Goal: Navigation & Orientation: Find specific page/section

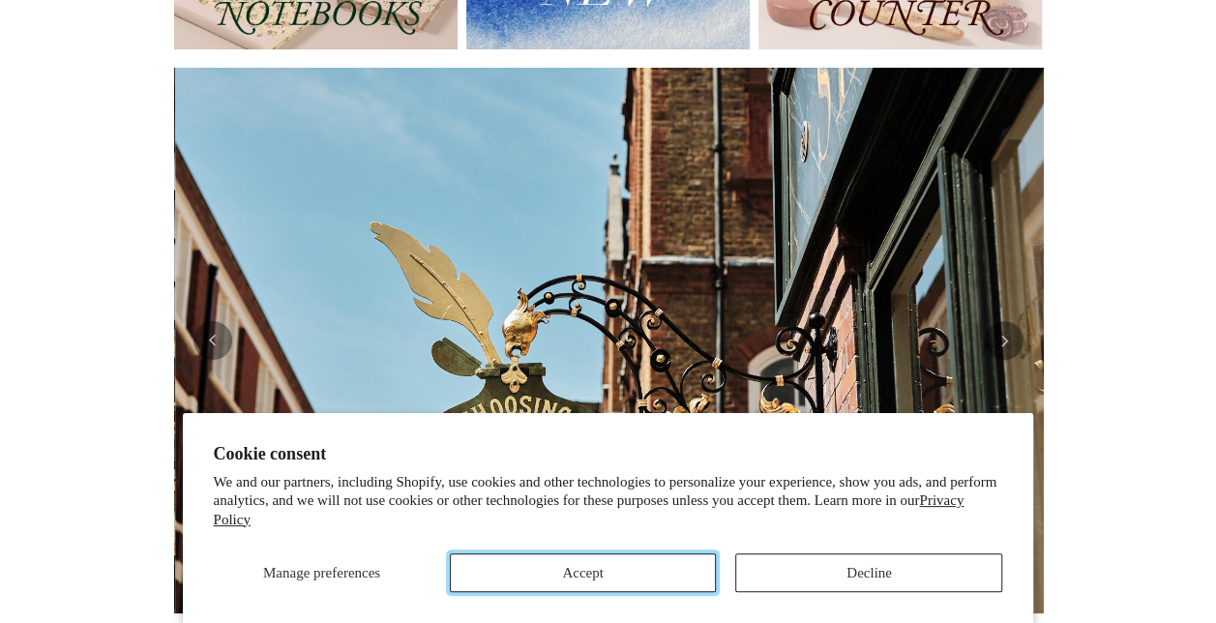
scroll to position [0, 869]
drag, startPoint x: 554, startPoint y: 573, endPoint x: 544, endPoint y: 571, distance: 10.8
click at [544, 571] on button "Accept" at bounding box center [583, 572] width 267 height 39
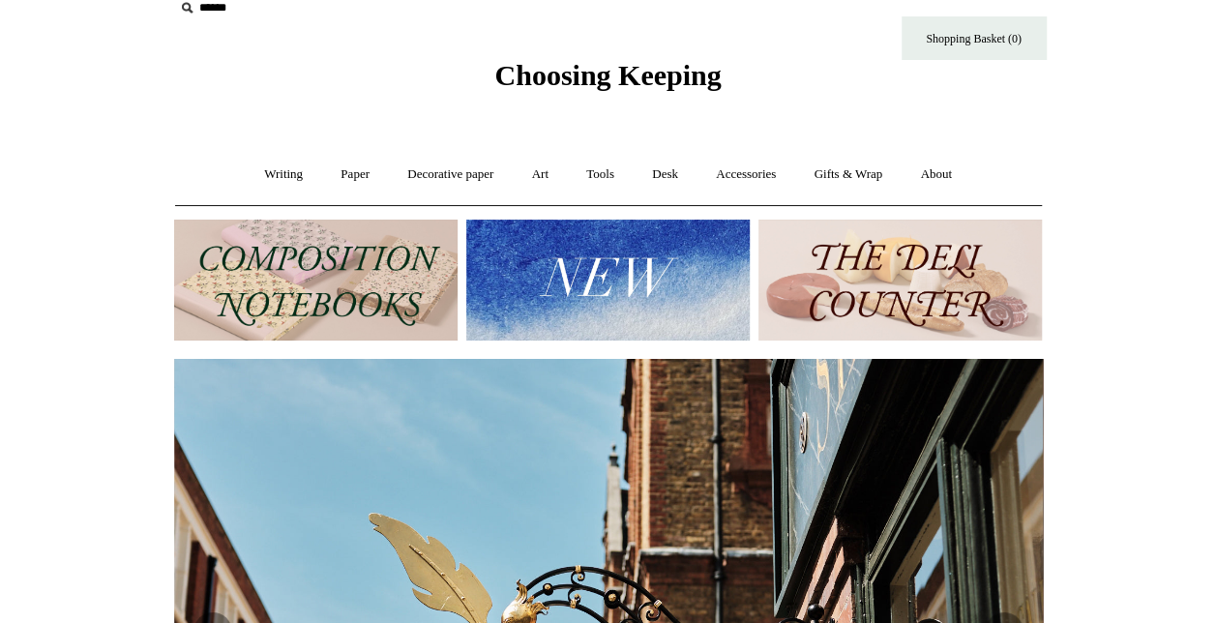
scroll to position [25, 0]
click at [347, 257] on img at bounding box center [315, 281] width 283 height 121
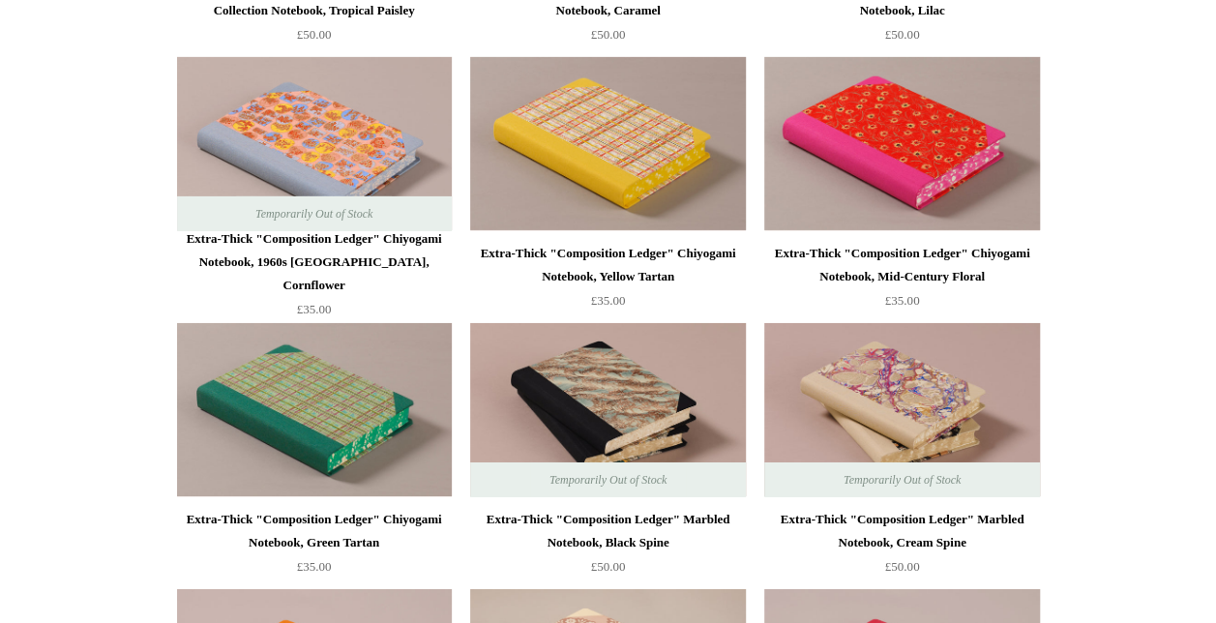
scroll to position [3196, 0]
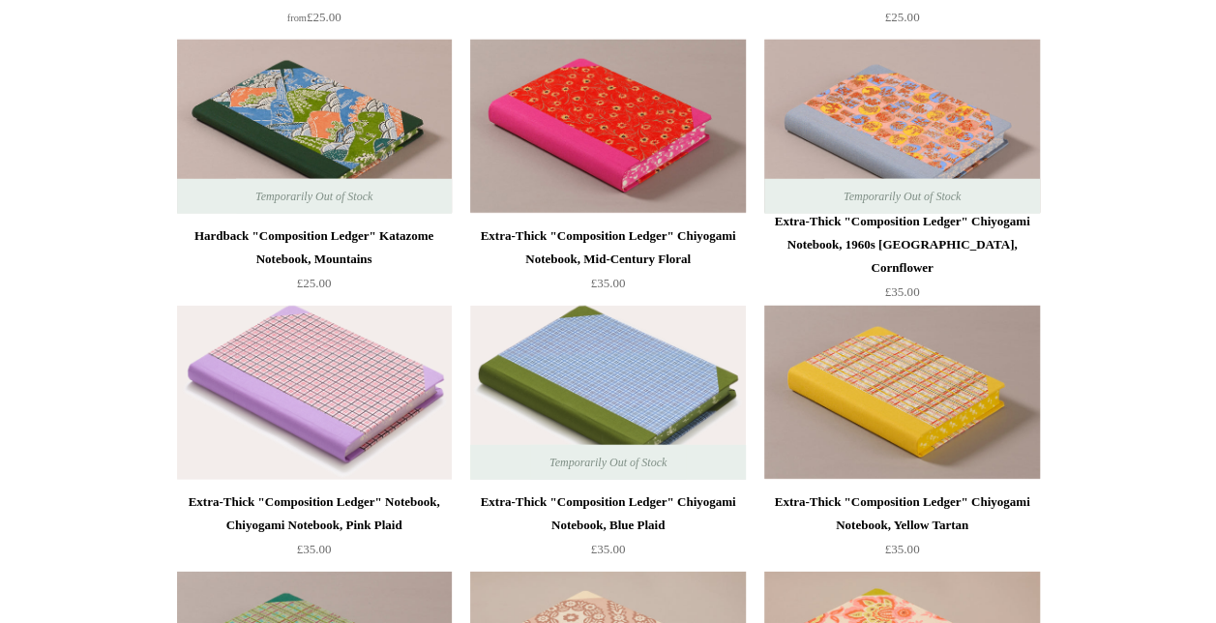
scroll to position [2608, 0]
